Goal: Use online tool/utility: Utilize a website feature to perform a specific function

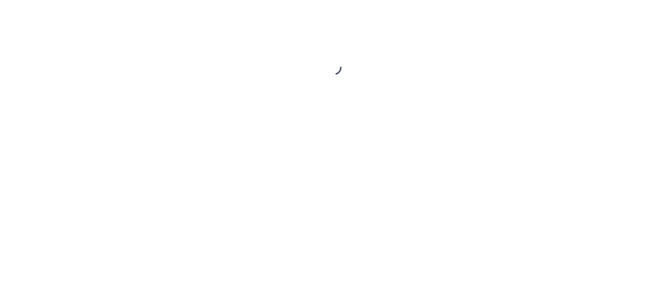
click at [237, 131] on body at bounding box center [334, 150] width 668 height 300
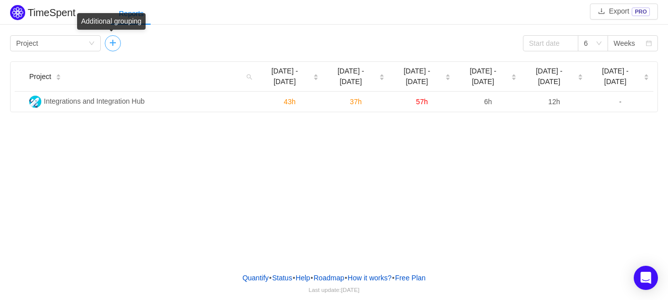
click at [116, 42] on button "button" at bounding box center [113, 43] width 16 height 16
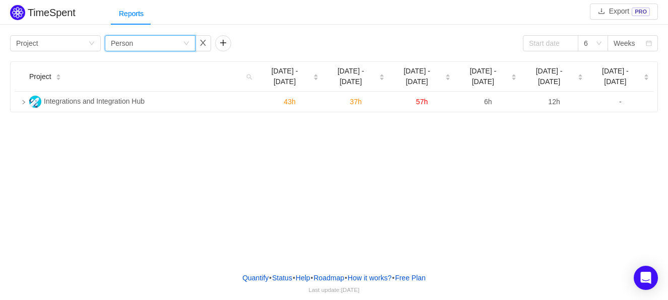
click at [123, 43] on div "Person" at bounding box center [122, 43] width 22 height 15
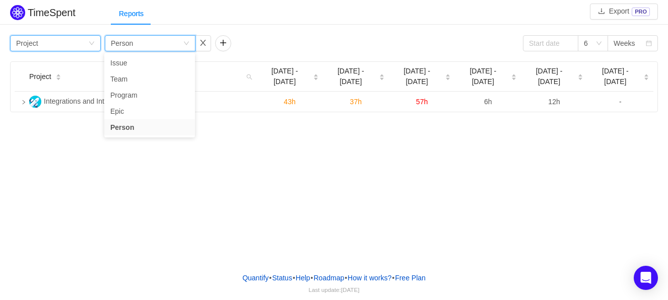
click at [93, 43] on icon "icon: down" at bounding box center [91, 44] width 5 height 4
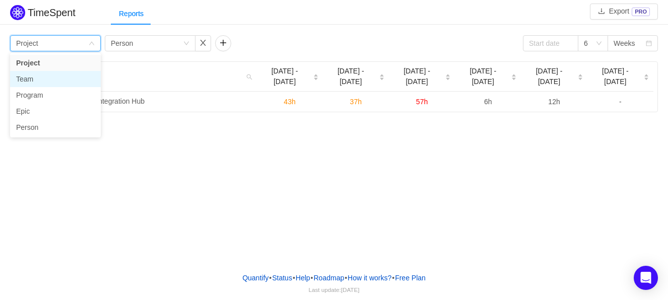
click at [41, 77] on li "Team" at bounding box center [55, 79] width 91 height 16
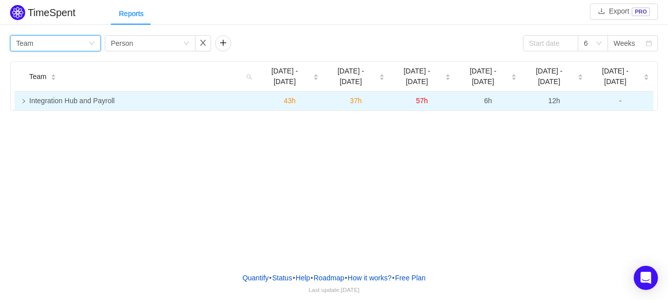
click at [24, 99] on icon "icon: right" at bounding box center [23, 101] width 5 height 5
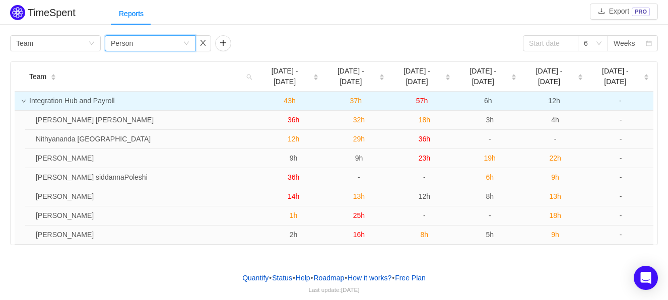
click at [169, 44] on div "Group by Person" at bounding box center [147, 43] width 72 height 15
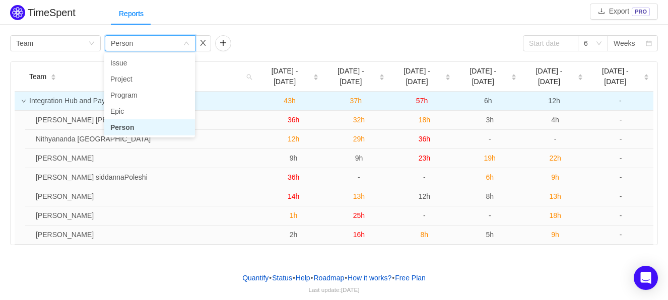
click at [129, 132] on li "Person" at bounding box center [149, 127] width 91 height 16
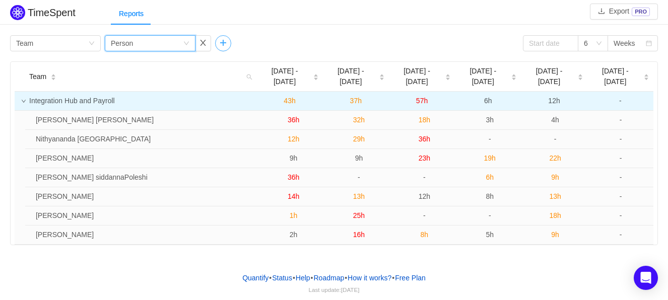
click at [219, 42] on button "button" at bounding box center [223, 43] width 16 height 16
click at [316, 45] on button "button" at bounding box center [313, 43] width 16 height 16
